Goal: Navigation & Orientation: Find specific page/section

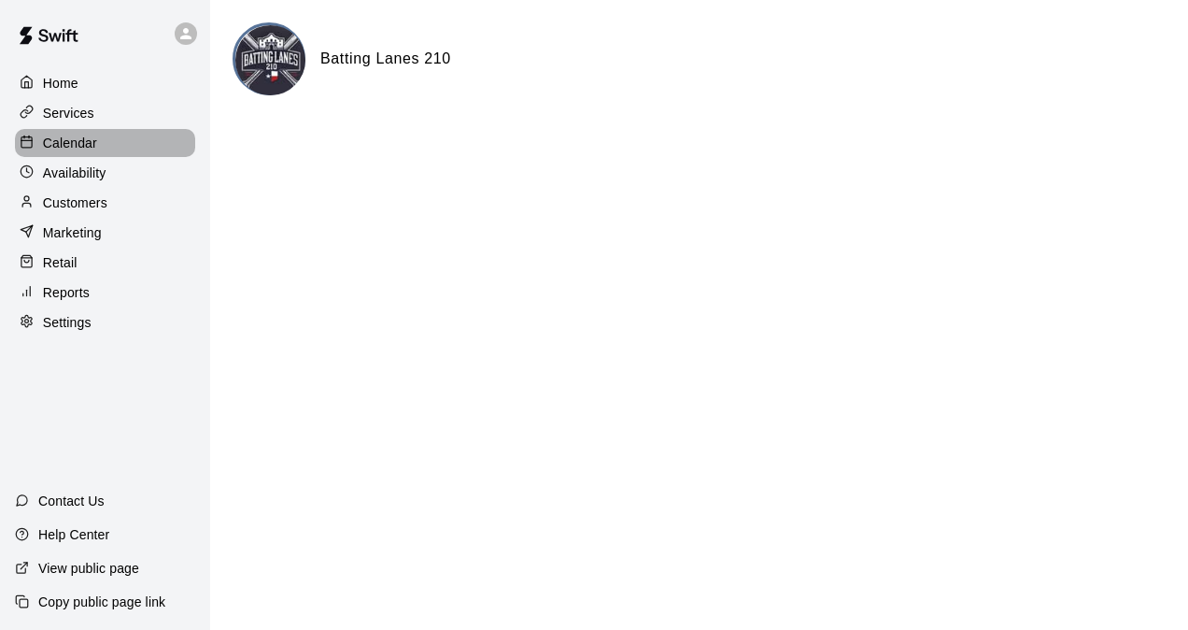
click at [83, 145] on p "Calendar" at bounding box center [70, 143] width 54 height 19
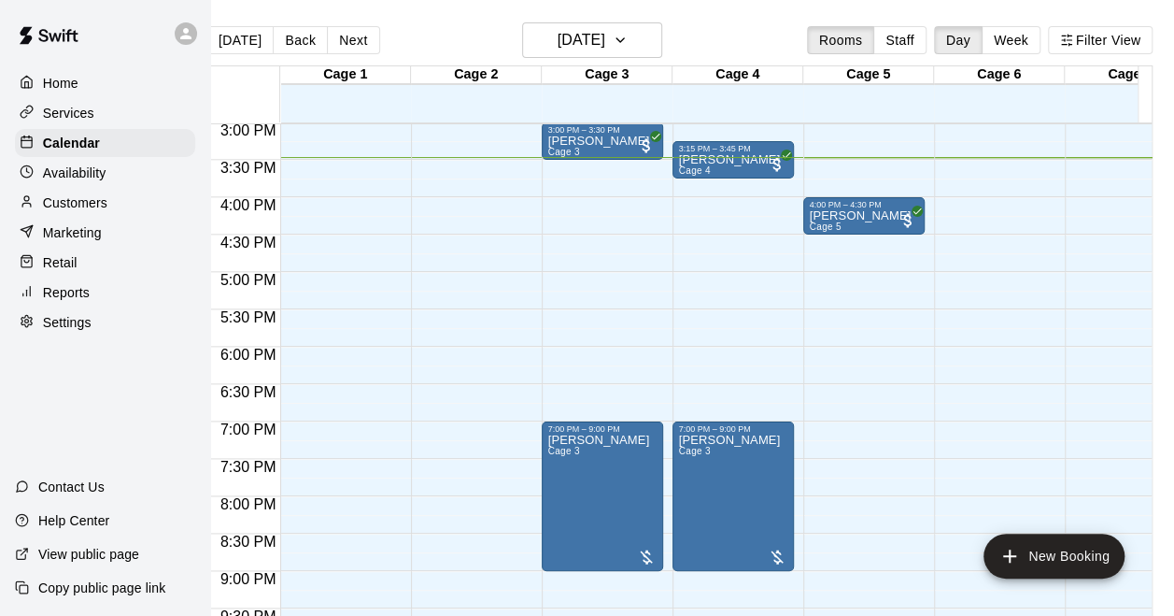
scroll to position [1094, 0]
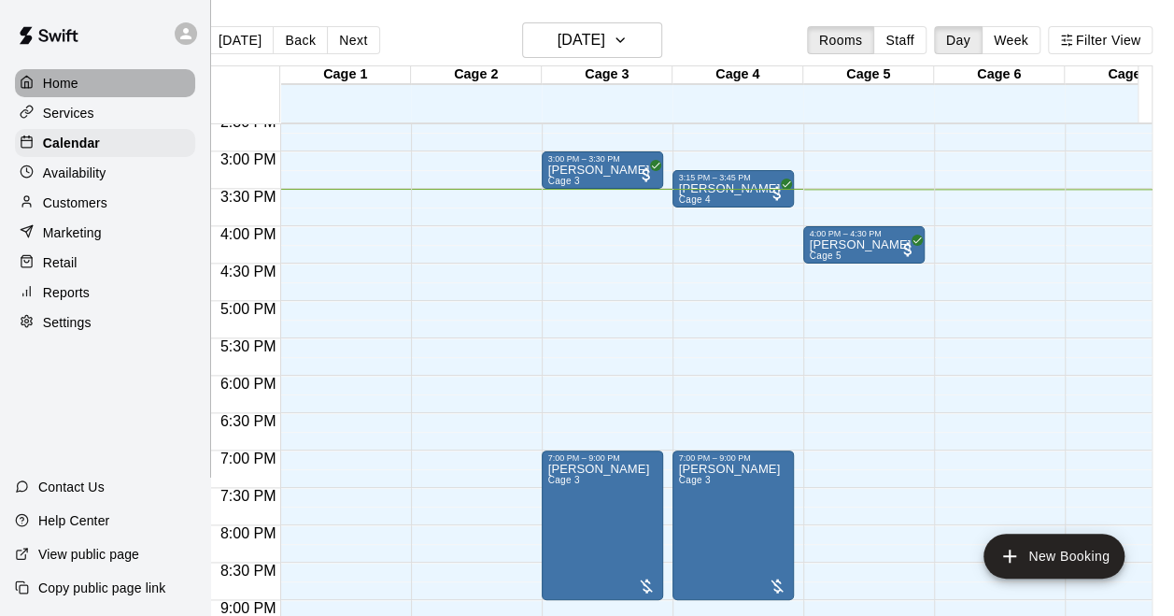
click at [41, 79] on div at bounding box center [31, 84] width 23 height 18
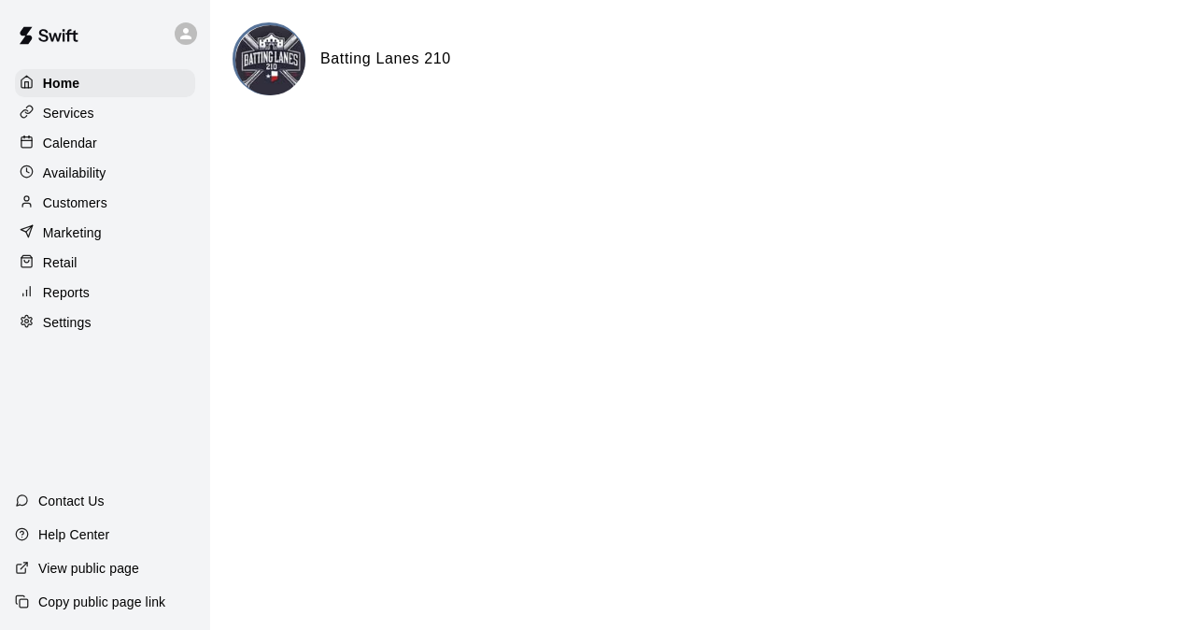
click at [102, 146] on div "Calendar" at bounding box center [105, 143] width 180 height 28
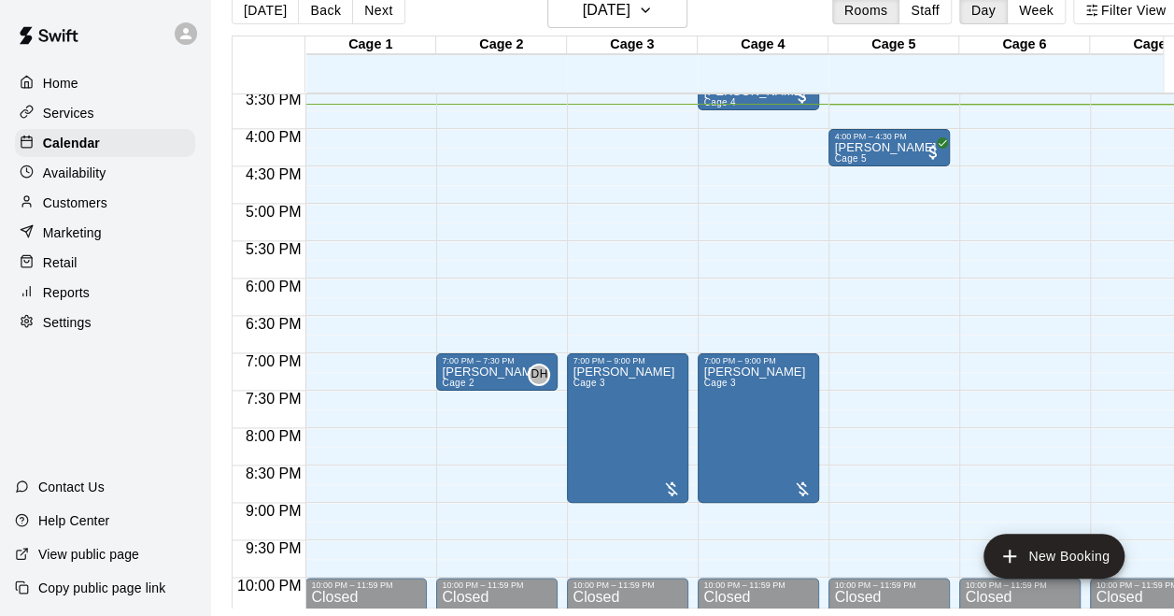
scroll to position [1094, 0]
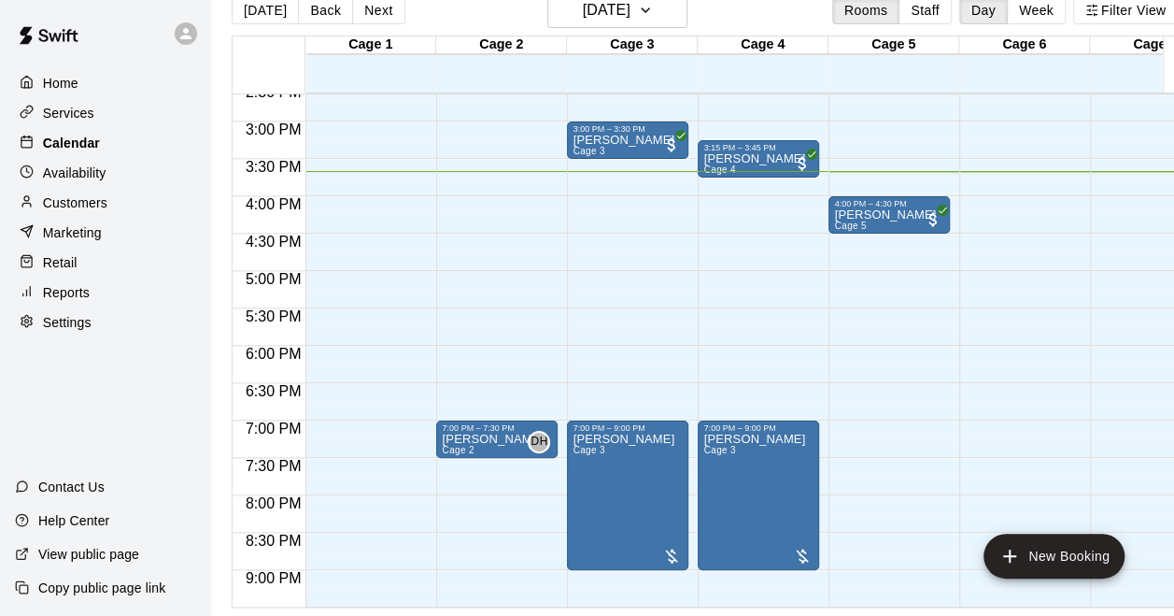
click at [78, 143] on p "Calendar" at bounding box center [71, 143] width 57 height 19
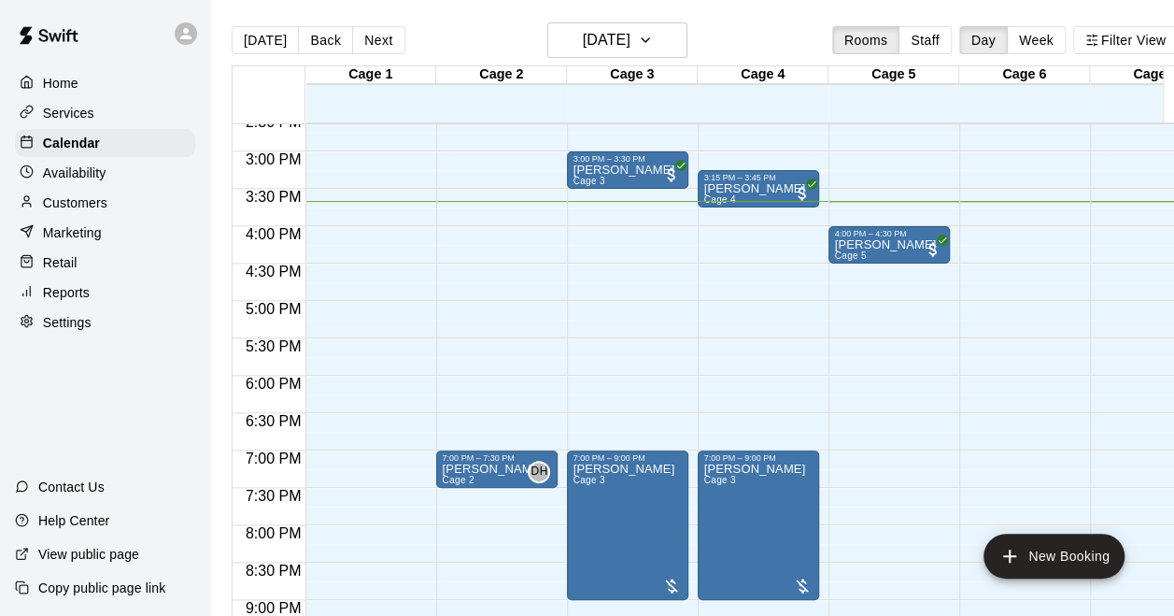
click at [109, 110] on div "Services" at bounding box center [105, 113] width 180 height 28
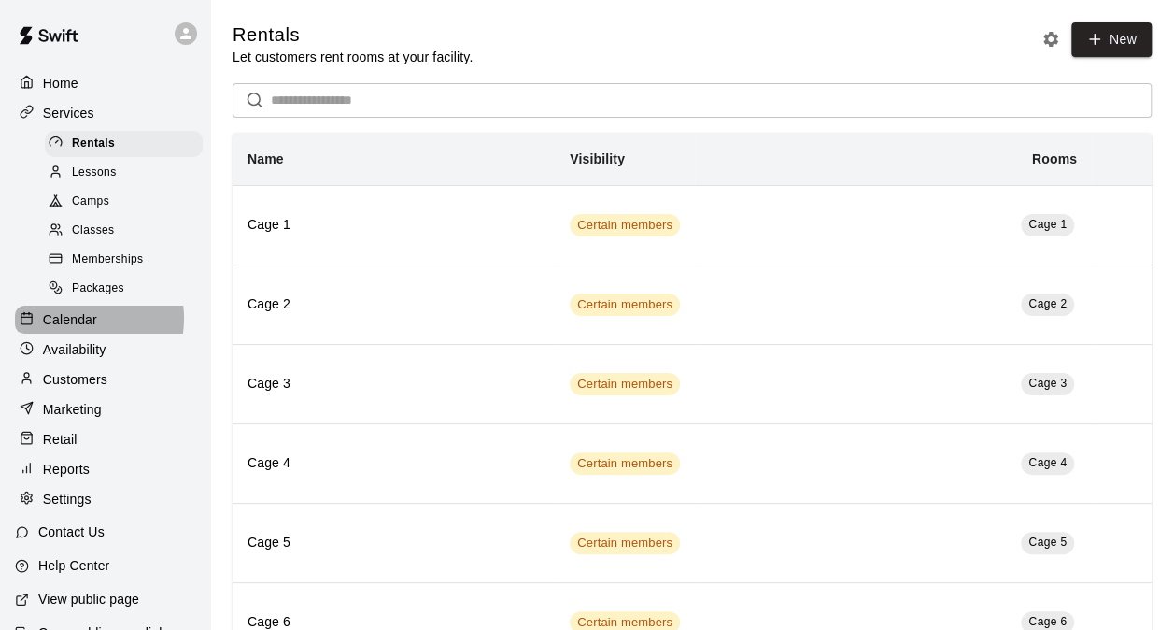
click at [76, 329] on p "Calendar" at bounding box center [70, 319] width 54 height 19
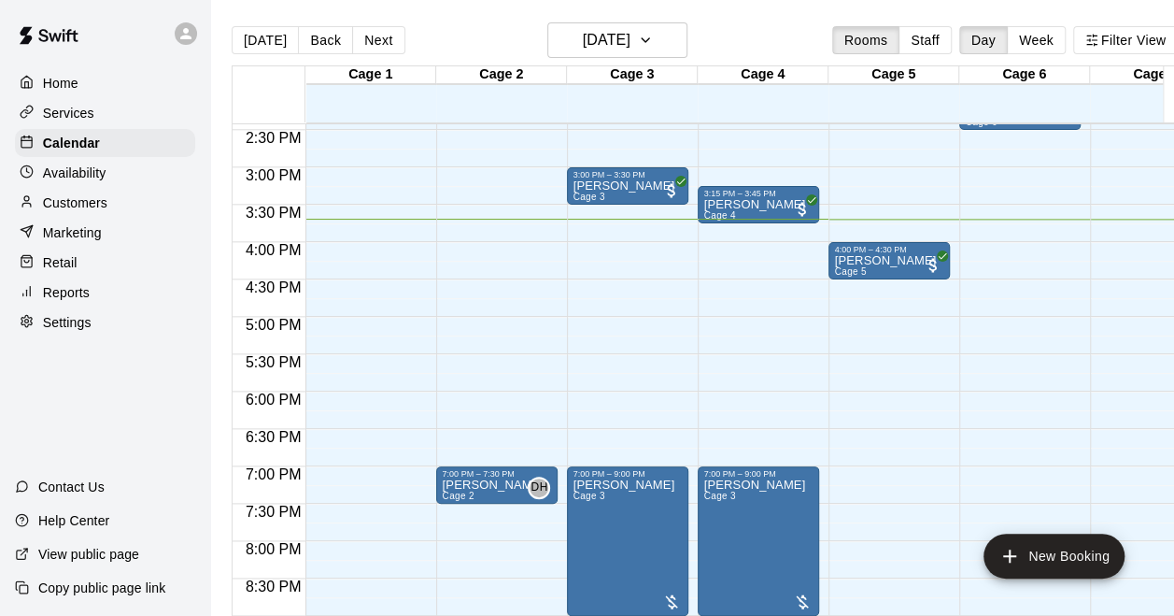
scroll to position [1281, 0]
